Goal: Information Seeking & Learning: Find specific fact

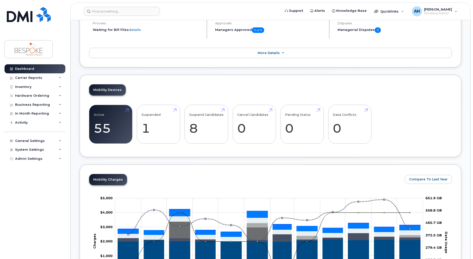
scroll to position [201, 0]
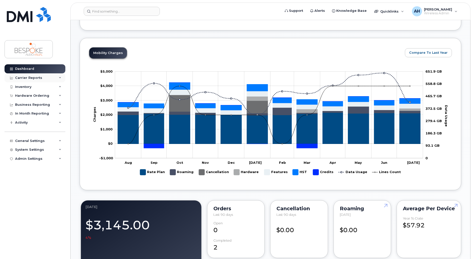
click at [36, 77] on div "Carrier Reports" at bounding box center [28, 78] width 27 height 4
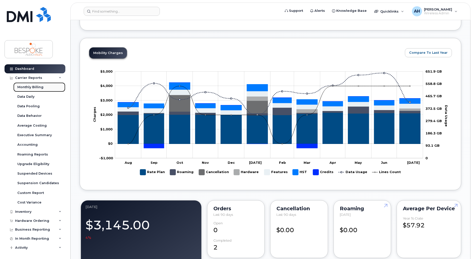
click at [40, 89] on div "Monthly Billing" at bounding box center [30, 87] width 26 height 5
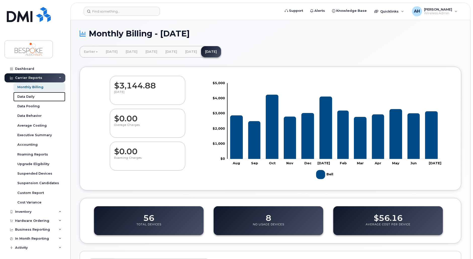
click at [37, 100] on link "Data Daily" at bounding box center [39, 97] width 52 height 10
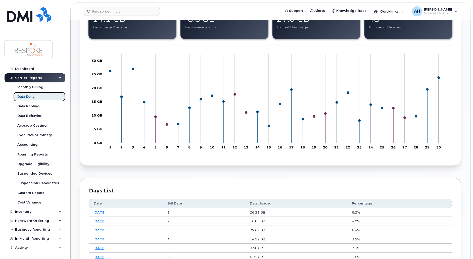
scroll to position [176, 0]
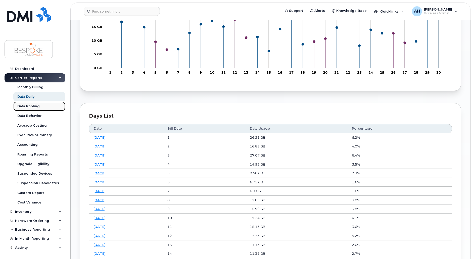
click at [35, 109] on div "Data Pooling" at bounding box center [28, 106] width 22 height 5
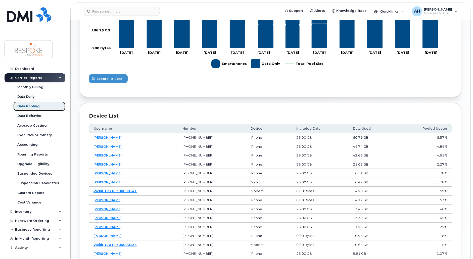
scroll to position [201, 0]
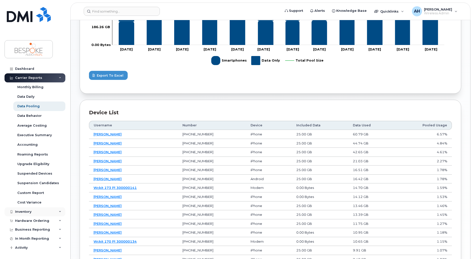
click at [20, 213] on div "Inventory" at bounding box center [23, 212] width 16 height 4
click at [35, 88] on div "Monthly Billing" at bounding box center [30, 87] width 26 height 5
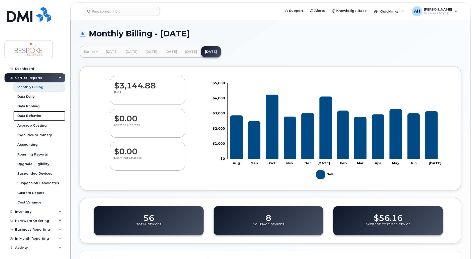
click at [34, 117] on div "Data Behavior" at bounding box center [29, 116] width 24 height 5
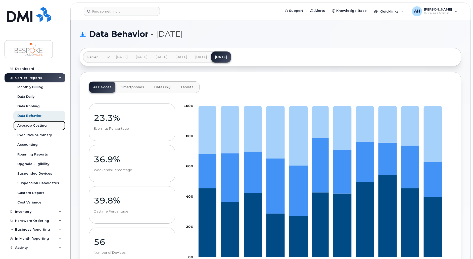
click at [34, 125] on div "Average Costing" at bounding box center [31, 125] width 29 height 5
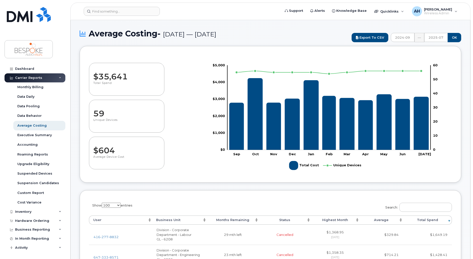
select select "100"
click at [44, 165] on div "Upgrade Eligibility" at bounding box center [33, 164] width 32 height 5
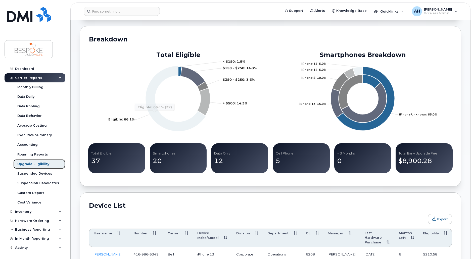
scroll to position [201, 0]
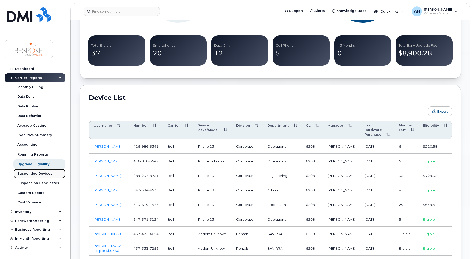
click at [41, 173] on div "Suspended Devices" at bounding box center [34, 173] width 35 height 5
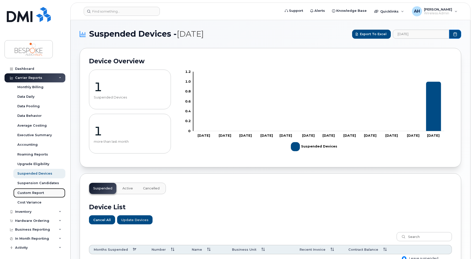
click at [36, 194] on div "Custom Report" at bounding box center [30, 193] width 27 height 5
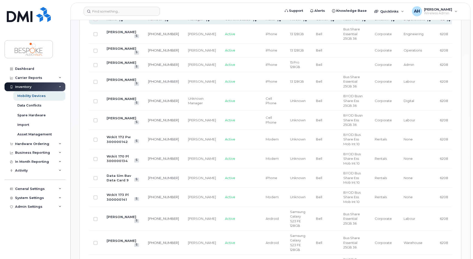
scroll to position [162, 0]
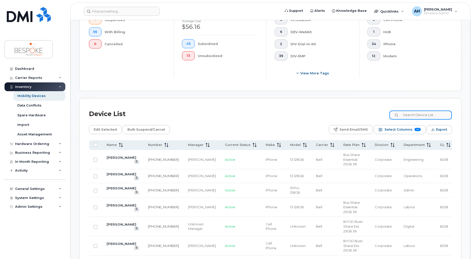
click at [419, 112] on input at bounding box center [420, 115] width 63 height 9
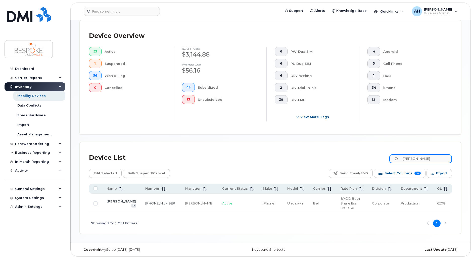
scroll to position [114, 0]
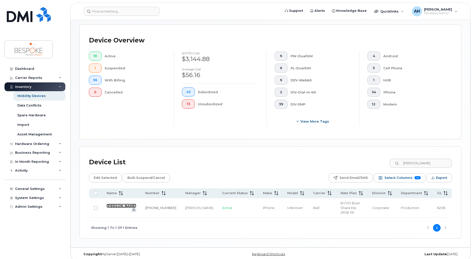
click at [114, 204] on link "[PERSON_NAME]" at bounding box center [122, 206] width 30 height 4
click at [424, 165] on input "[PERSON_NAME]" at bounding box center [420, 163] width 63 height 9
type input "[PERSON_NAME]"
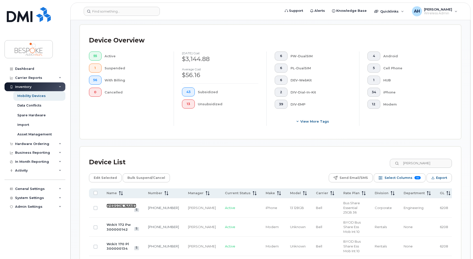
click at [126, 204] on link "[PERSON_NAME]" at bounding box center [122, 206] width 30 height 4
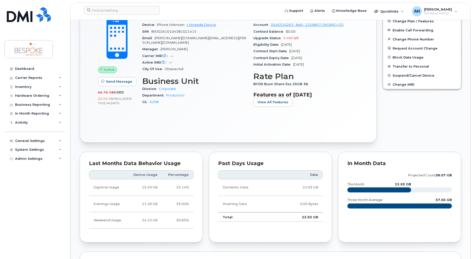
scroll to position [246, 0]
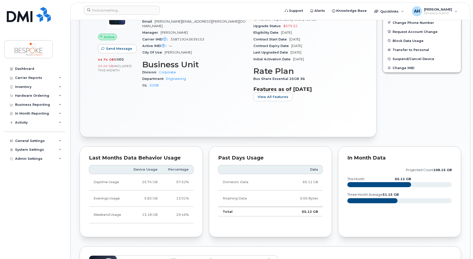
scroll to position [176, 0]
